Goal: Find specific page/section: Find specific page/section

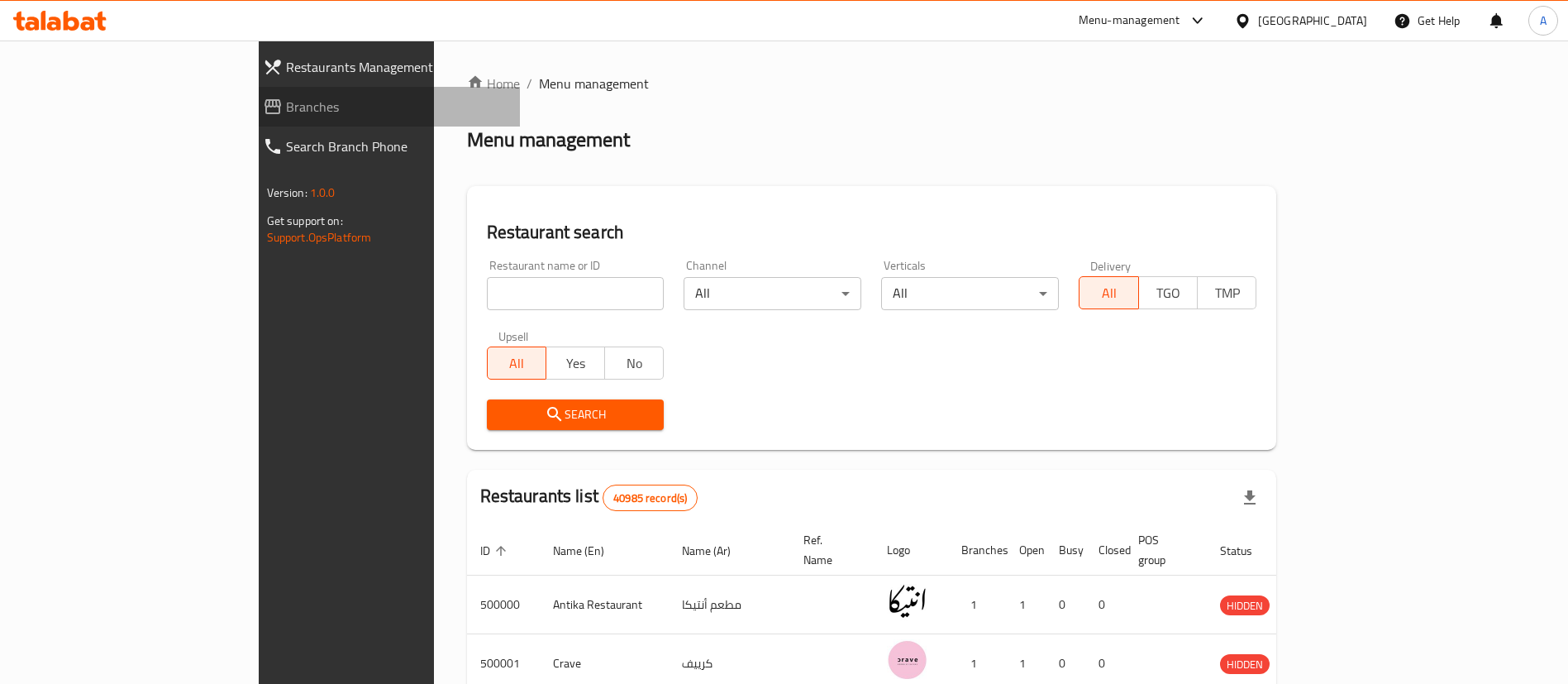
click at [250, 92] on link "Branches" at bounding box center [385, 106] width 271 height 40
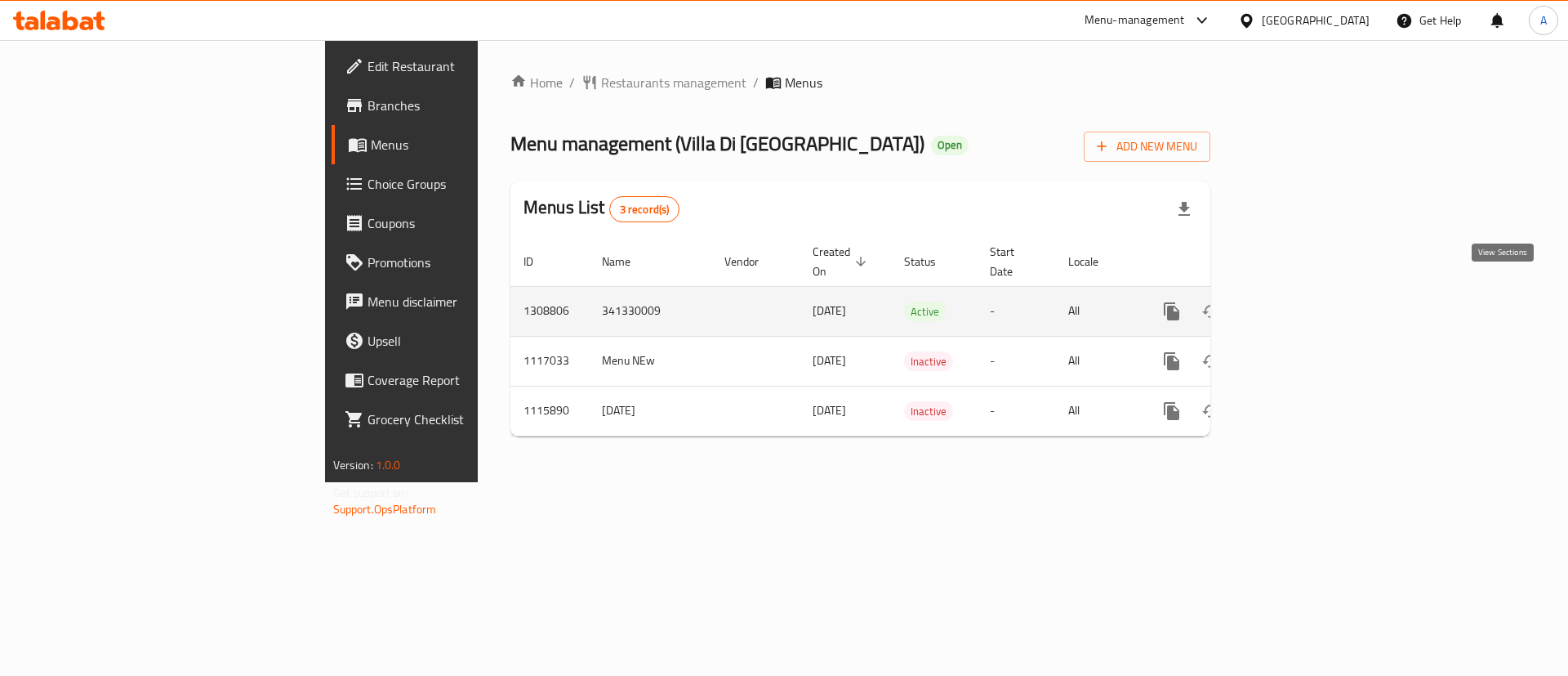
click at [1300, 302] on icon "enhanced table" at bounding box center [1289, 311] width 20 height 20
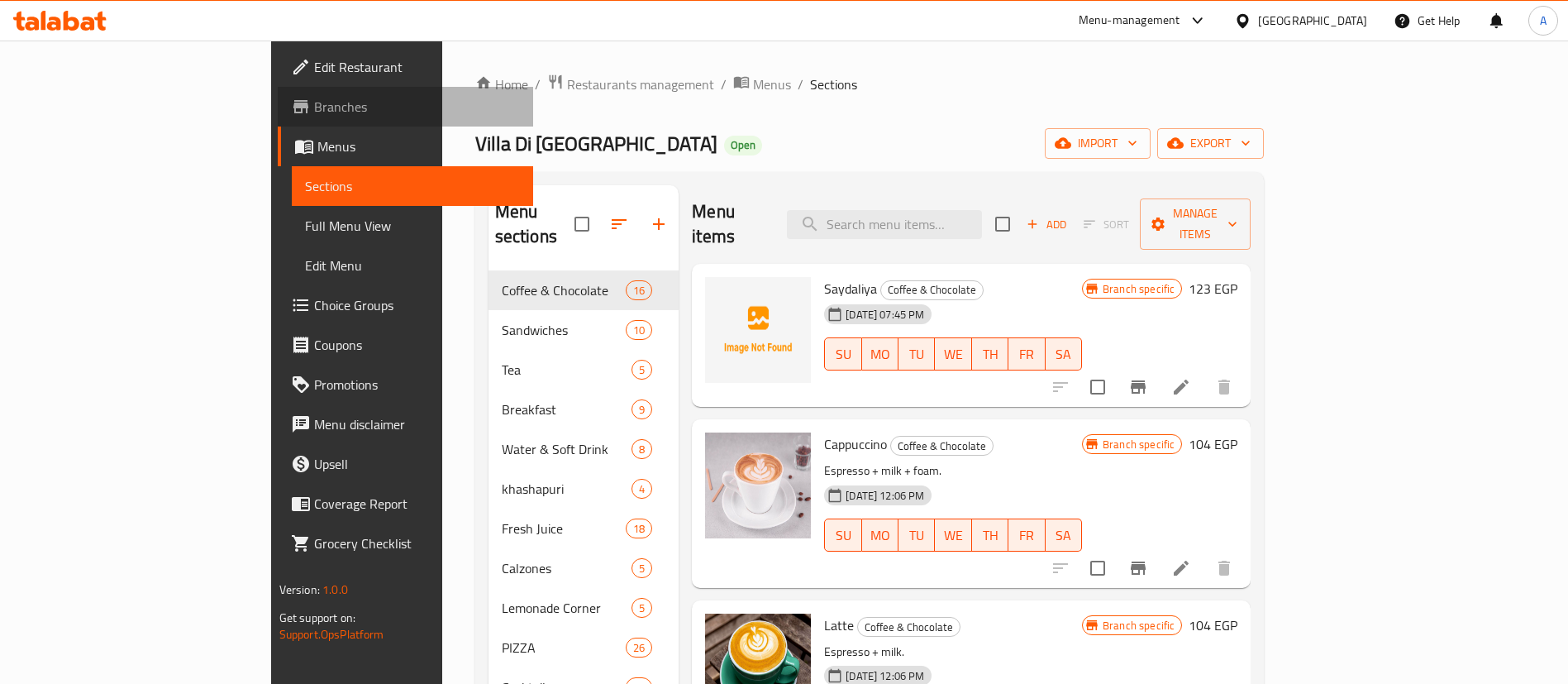
click at [314, 106] on span "Branches" at bounding box center [417, 106] width 206 height 20
